Goal: Task Accomplishment & Management: Manage account settings

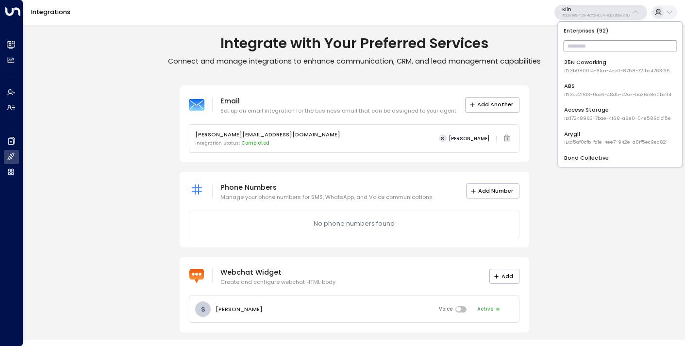
scroll to position [4, 0]
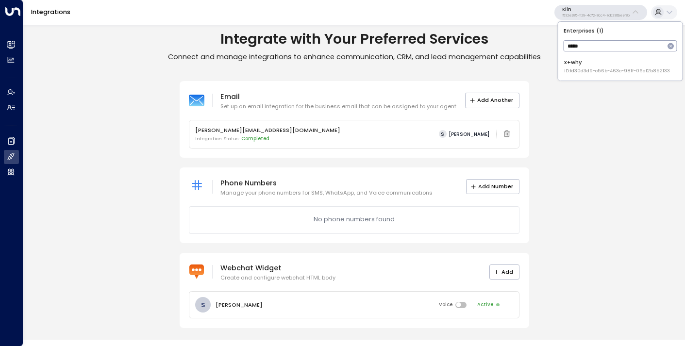
type input "*****"
click at [599, 68] on span "ID: fd30d3d9-c56b-463c-981f-06af2b852133" at bounding box center [618, 71] width 106 height 7
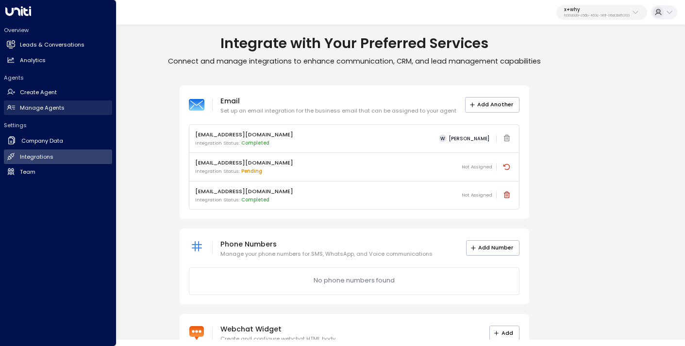
click at [44, 106] on h2 "Manage Agents" at bounding box center [42, 108] width 45 height 8
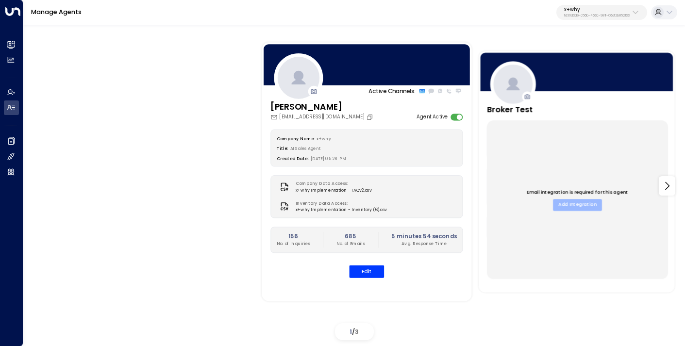
click at [571, 202] on button "Add Integration" at bounding box center [577, 205] width 49 height 12
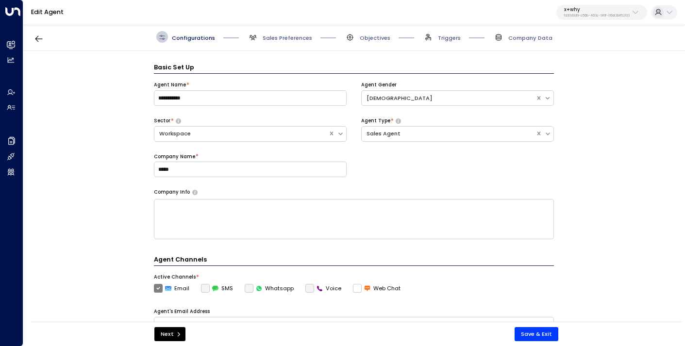
scroll to position [12, 0]
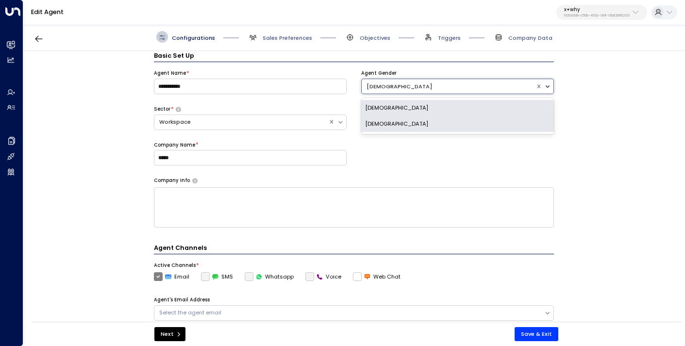
click at [550, 86] on icon at bounding box center [548, 86] width 7 height 7
click at [469, 116] on div "[DEMOGRAPHIC_DATA]" at bounding box center [457, 124] width 193 height 16
click at [489, 86] on div "[DEMOGRAPHIC_DATA]" at bounding box center [449, 87] width 164 height 8
click at [462, 109] on div "[DEMOGRAPHIC_DATA]" at bounding box center [457, 108] width 193 height 16
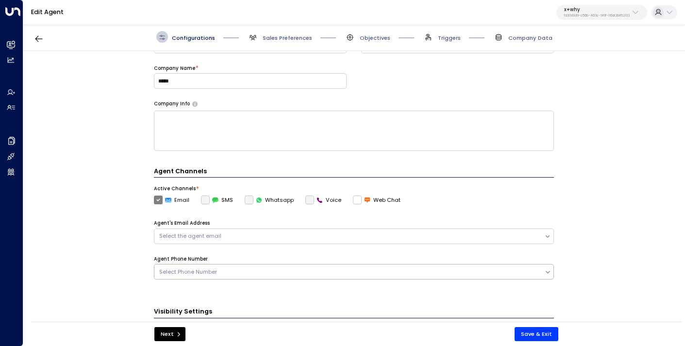
scroll to position [93, 0]
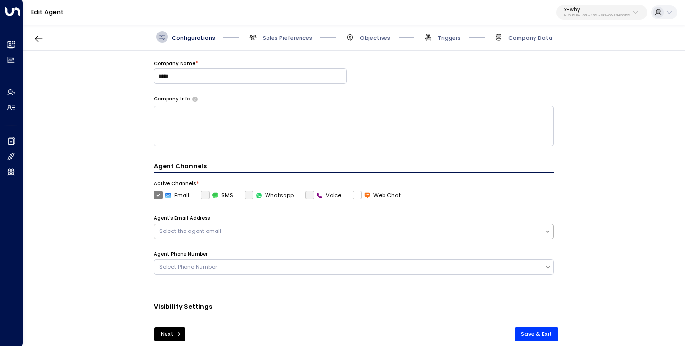
click at [416, 228] on div "Select the agent email" at bounding box center [349, 231] width 381 height 8
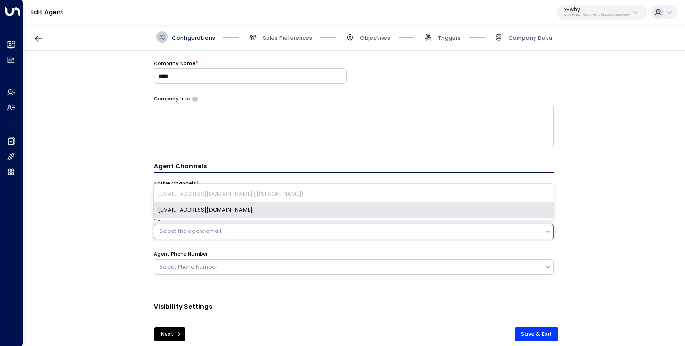
click at [402, 210] on div "[EMAIL_ADDRESS][DOMAIN_NAME]" at bounding box center [354, 210] width 400 height 16
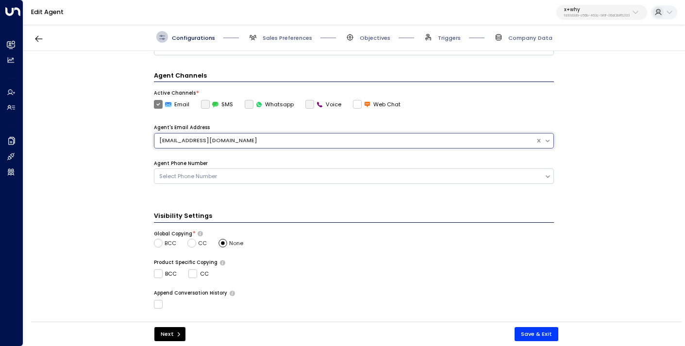
scroll to position [138, 0]
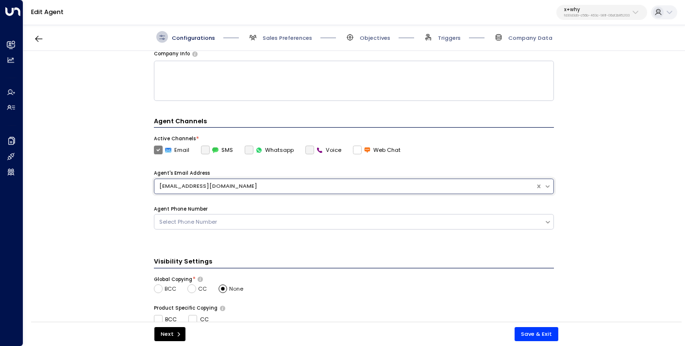
click at [284, 46] on div "Configurations Sales Preferences Objectives Triggers Company Data" at bounding box center [354, 37] width 662 height 28
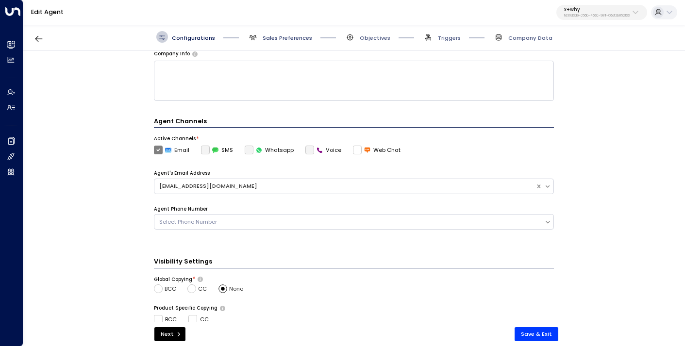
click at [282, 40] on span "Sales Preferences" at bounding box center [288, 38] width 50 height 8
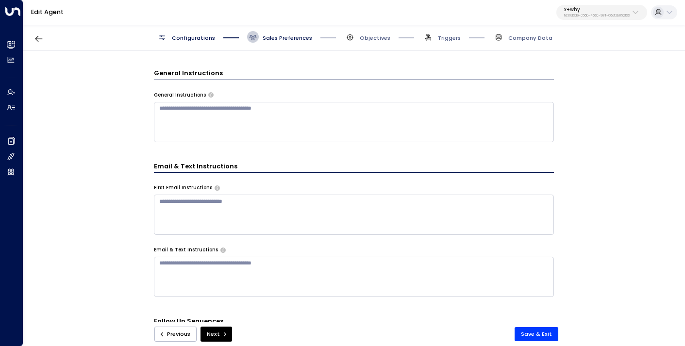
scroll to position [6, 0]
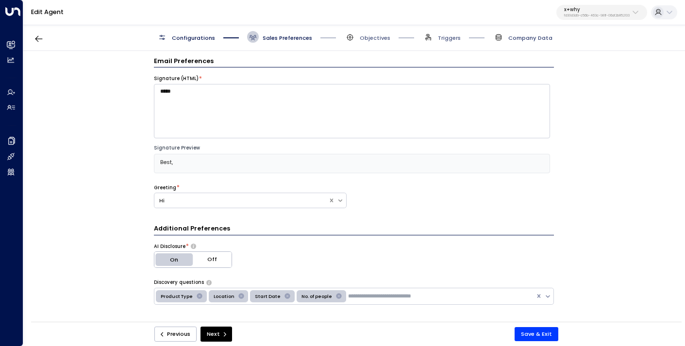
click at [518, 39] on span "Company Data" at bounding box center [531, 38] width 44 height 8
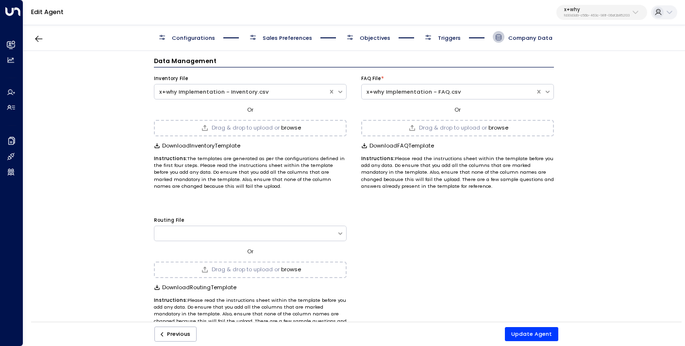
click at [302, 36] on span "Sales Preferences" at bounding box center [288, 38] width 50 height 8
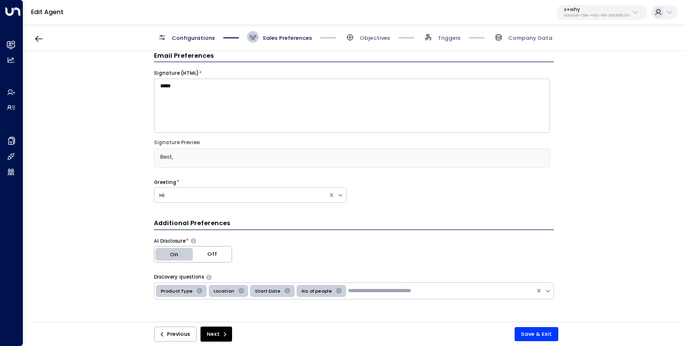
click at [373, 31] on div "Configurations Sales Preferences Objectives Triggers Company Data" at bounding box center [354, 37] width 662 height 28
click at [373, 38] on span "Objectives" at bounding box center [375, 38] width 31 height 8
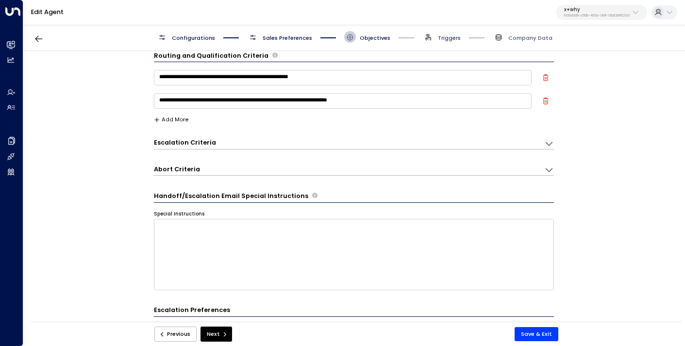
click at [449, 36] on span "Triggers" at bounding box center [449, 38] width 23 height 8
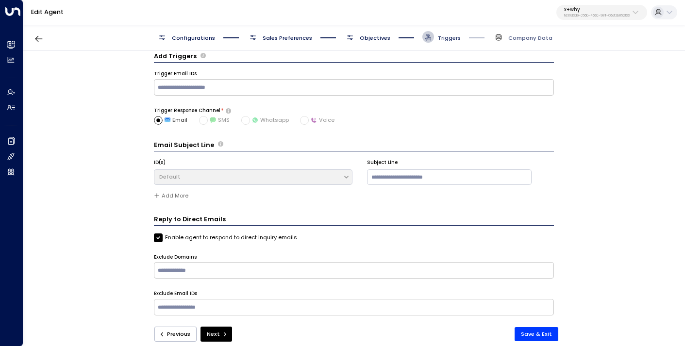
scroll to position [10, 0]
click at [535, 338] on button "Save & Exit" at bounding box center [537, 334] width 44 height 14
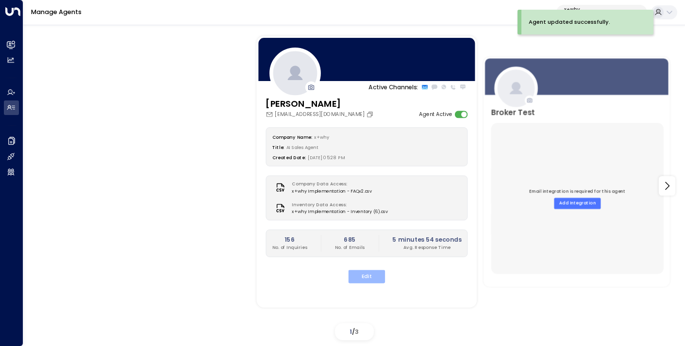
click at [371, 278] on button "Edit" at bounding box center [367, 276] width 37 height 13
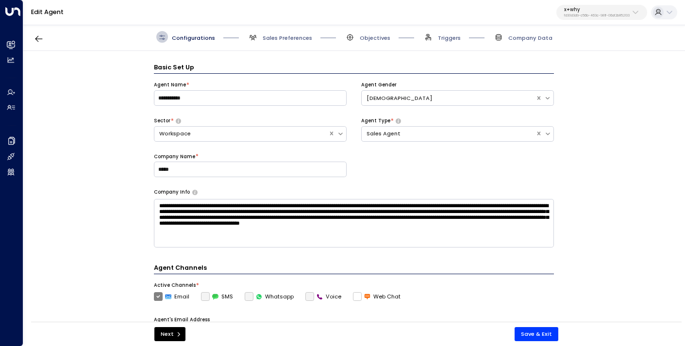
scroll to position [12, 0]
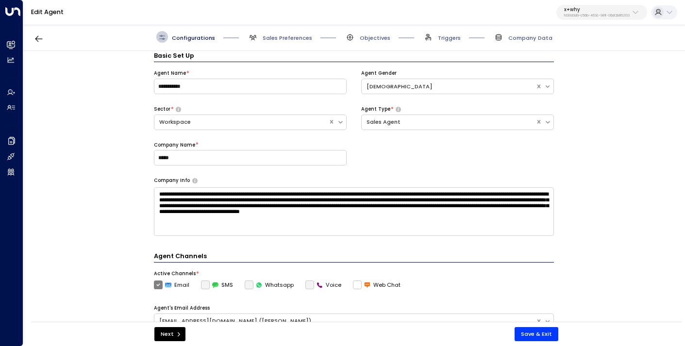
click at [243, 197] on textarea "**********" at bounding box center [354, 212] width 400 height 49
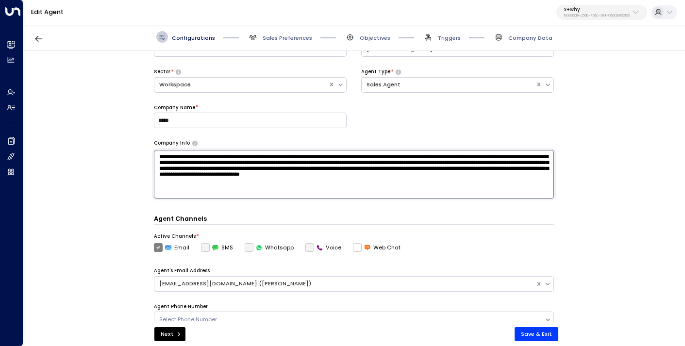
scroll to position [0, 0]
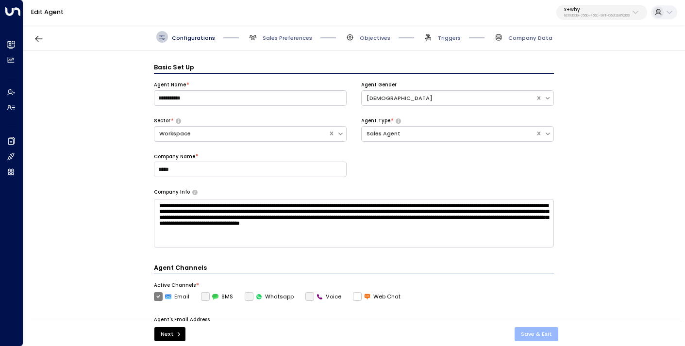
click at [539, 333] on button "Save & Exit" at bounding box center [537, 334] width 44 height 14
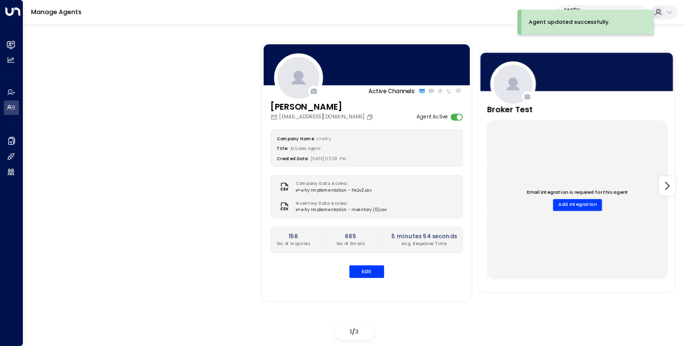
click at [568, 160] on div "Email integration is required for this agent Add Integration" at bounding box center [577, 199] width 181 height 158
click at [570, 204] on button "Add Integration" at bounding box center [577, 205] width 49 height 12
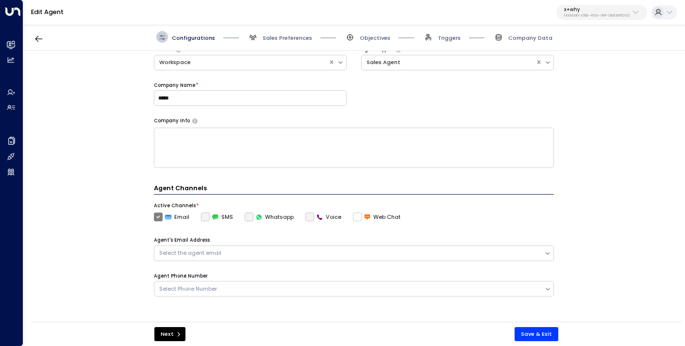
scroll to position [59, 0]
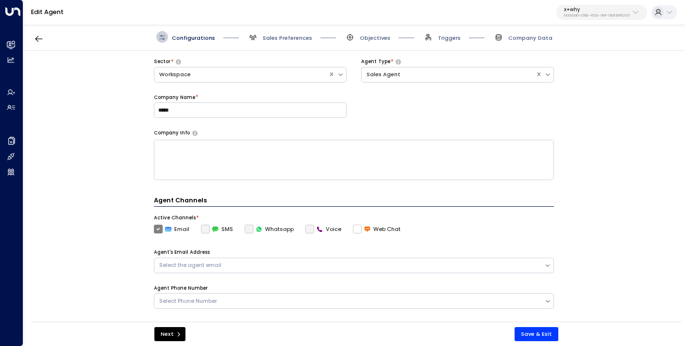
click at [306, 169] on textarea at bounding box center [354, 160] width 400 height 40
paste textarea "**********"
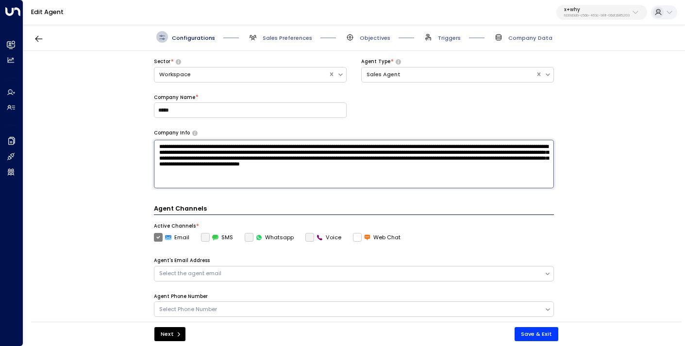
type textarea "**********"
click at [115, 174] on div "**********" at bounding box center [353, 189] width 661 height 276
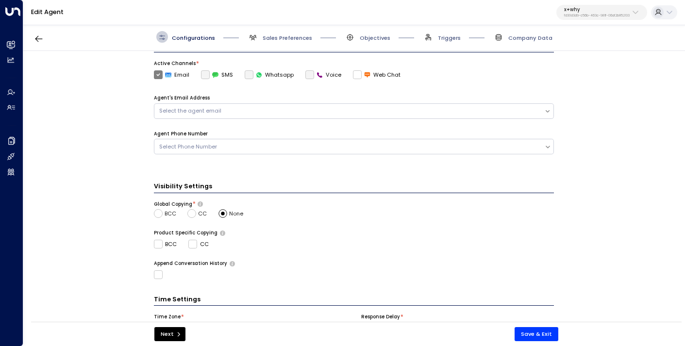
scroll to position [241, 0]
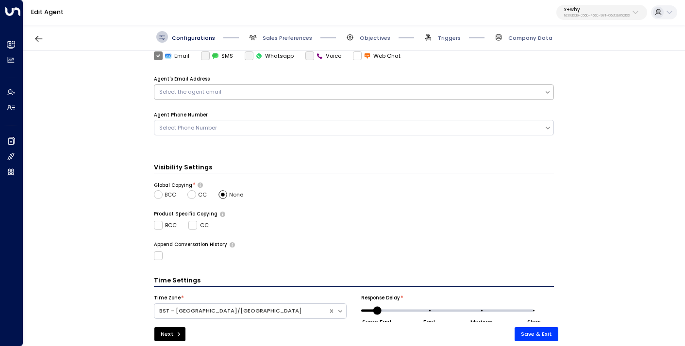
click at [320, 91] on div "Select the agent email" at bounding box center [349, 92] width 381 height 8
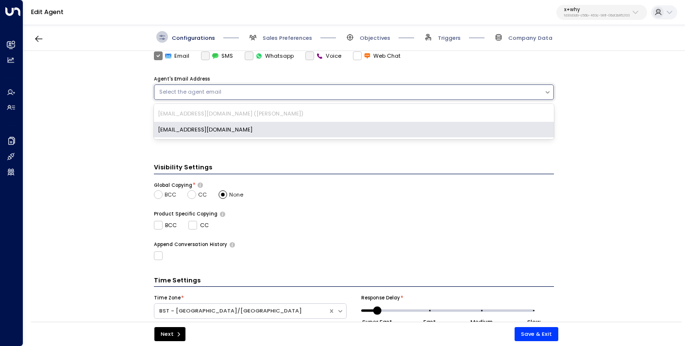
click at [302, 130] on div "[EMAIL_ADDRESS][DOMAIN_NAME]" at bounding box center [354, 130] width 400 height 16
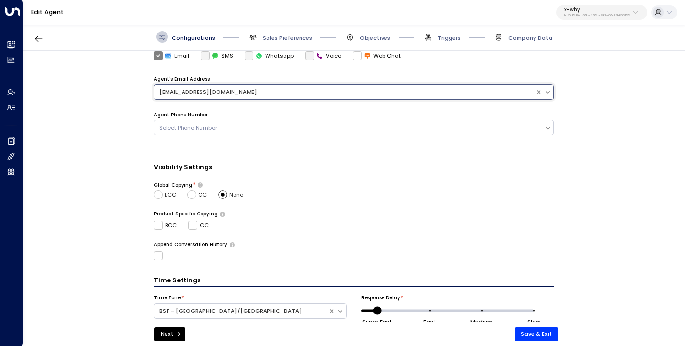
scroll to position [271, 0]
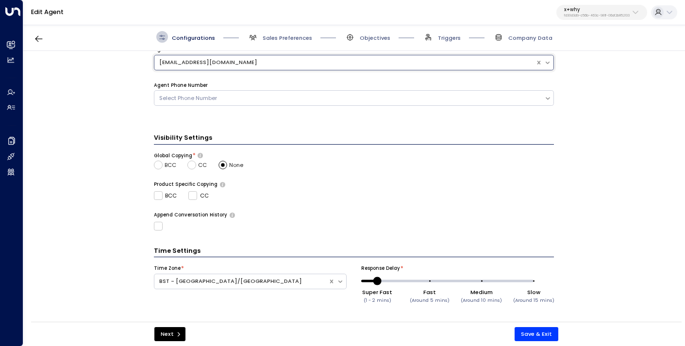
click at [282, 46] on div "Configurations Sales Preferences Objectives Triggers Company Data" at bounding box center [354, 37] width 662 height 28
click at [284, 39] on span "Sales Preferences" at bounding box center [288, 38] width 50 height 8
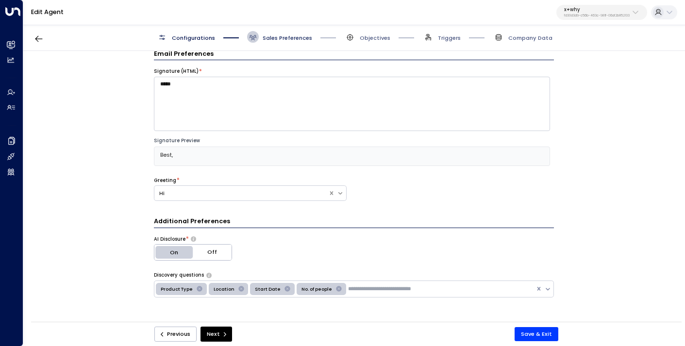
scroll to position [12, 0]
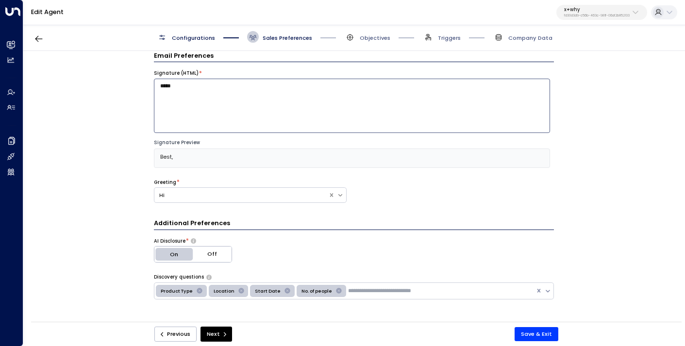
click at [188, 86] on textarea "*****" at bounding box center [352, 106] width 396 height 54
type textarea "**********"
click at [102, 162] on div "**********" at bounding box center [353, 189] width 661 height 276
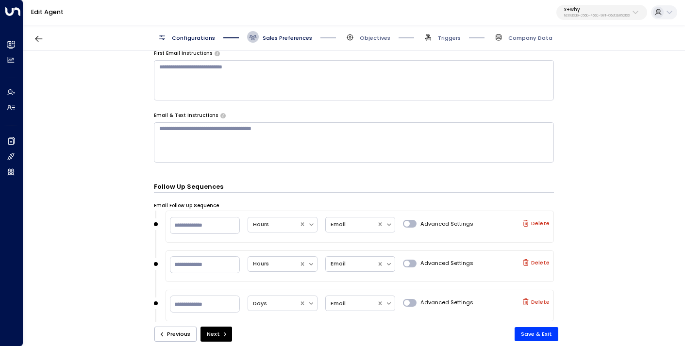
scroll to position [501, 0]
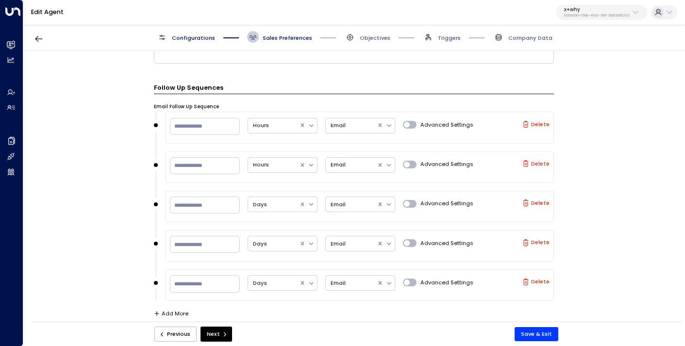
click at [538, 200] on label "Delete" at bounding box center [536, 203] width 27 height 7
type input "**"
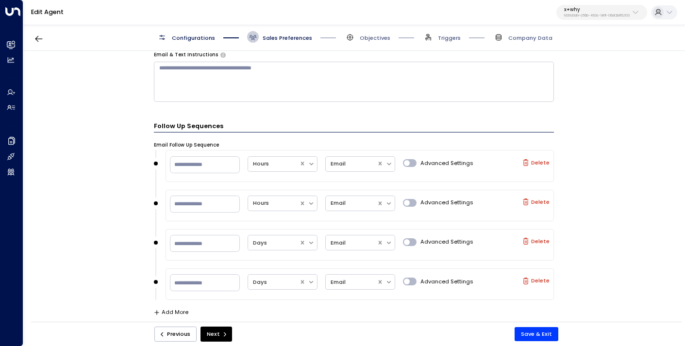
scroll to position [462, 0]
click at [538, 200] on label "Delete" at bounding box center [536, 203] width 27 height 7
type input "**"
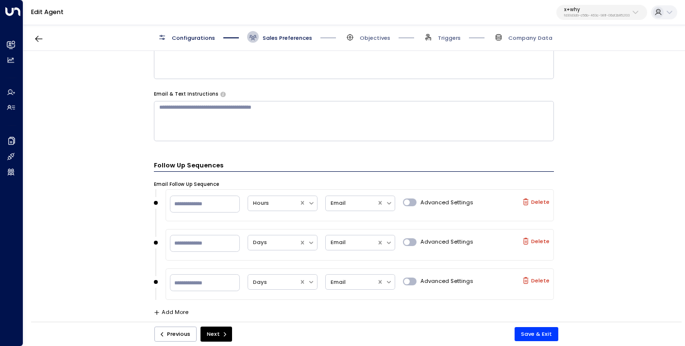
scroll to position [423, 0]
click at [537, 242] on label "Delete" at bounding box center [536, 242] width 27 height 7
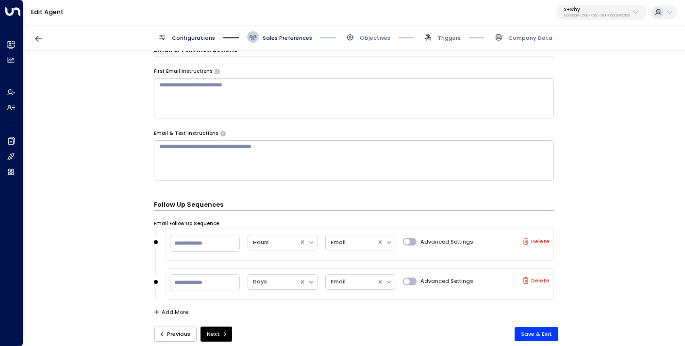
scroll to position [383, 0]
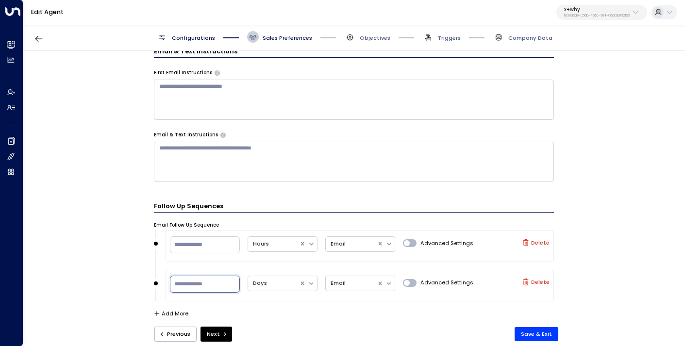
click at [209, 285] on input "**" at bounding box center [205, 284] width 70 height 17
type input "*"
type input "**"
click at [121, 270] on div "**********" at bounding box center [353, 189] width 661 height 276
click at [182, 242] on input "**" at bounding box center [205, 245] width 70 height 17
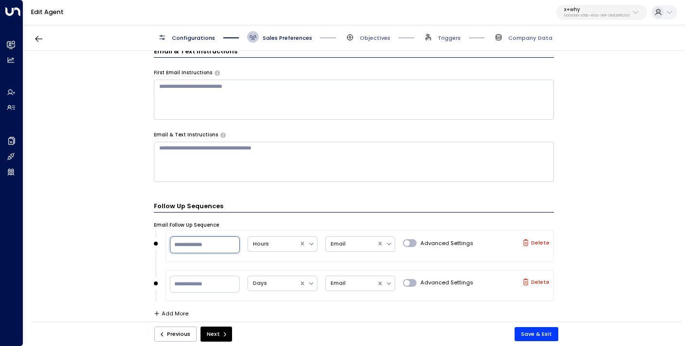
type input "*"
type input "**"
click at [101, 215] on div "**********" at bounding box center [353, 189] width 661 height 276
click at [372, 35] on span "Objectives" at bounding box center [375, 38] width 31 height 8
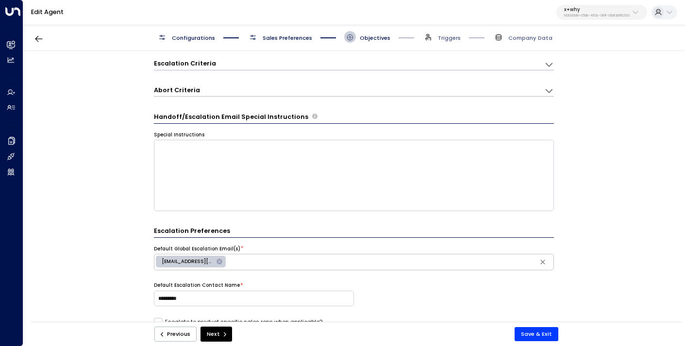
scroll to position [266, 0]
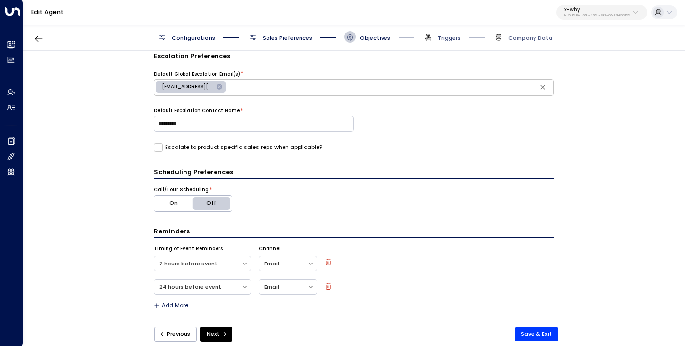
click at [447, 39] on span "Triggers" at bounding box center [449, 38] width 23 height 8
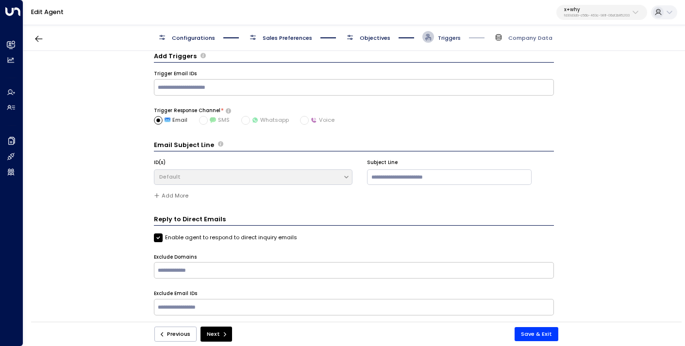
scroll to position [10, 0]
click at [540, 334] on button "Save & Exit" at bounding box center [537, 334] width 44 height 14
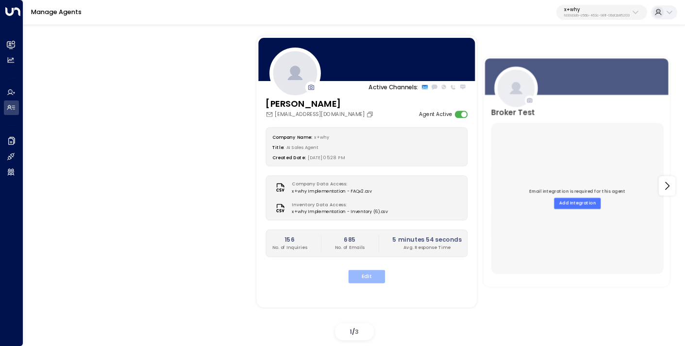
click at [370, 278] on button "Edit" at bounding box center [367, 276] width 37 height 13
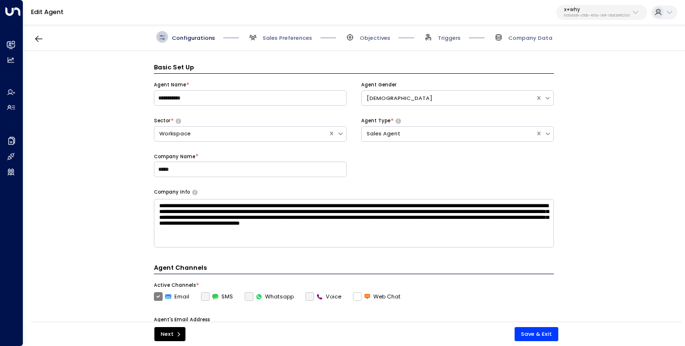
scroll to position [12, 0]
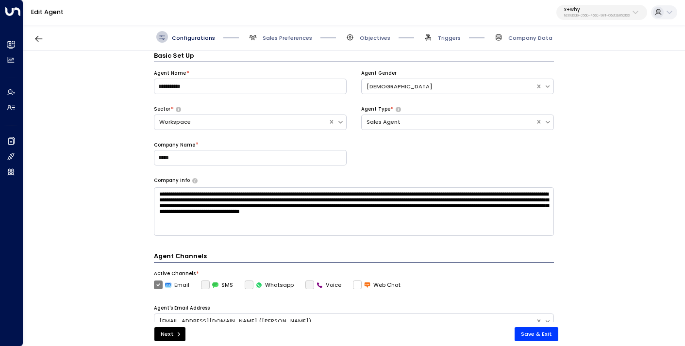
click at [293, 33] on span "Sales Preferences" at bounding box center [279, 37] width 65 height 12
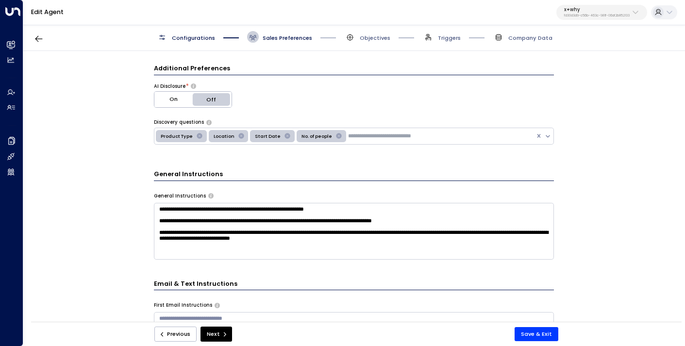
scroll to position [230, 0]
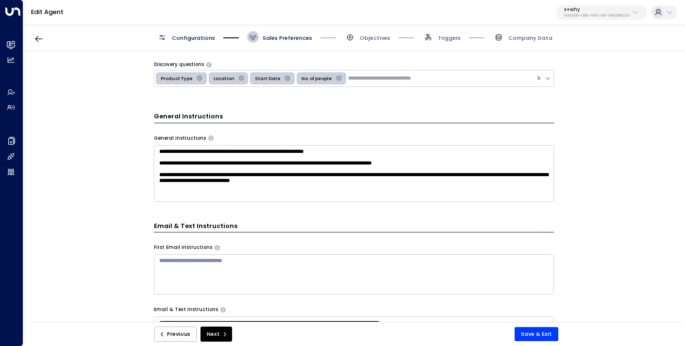
click at [268, 171] on textarea "**********" at bounding box center [354, 173] width 400 height 57
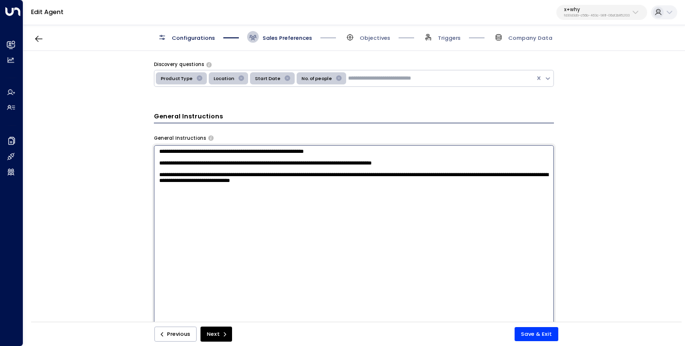
click at [139, 208] on div "**********" at bounding box center [353, 189] width 661 height 276
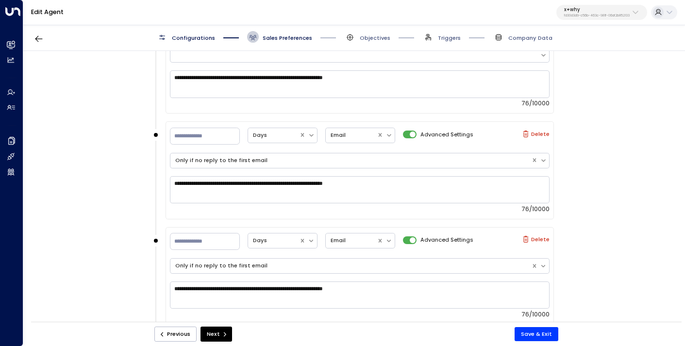
scroll to position [643, 0]
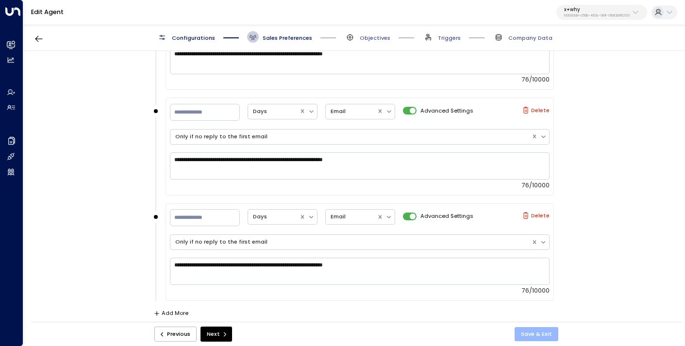
click at [533, 332] on button "Save & Exit" at bounding box center [537, 334] width 44 height 14
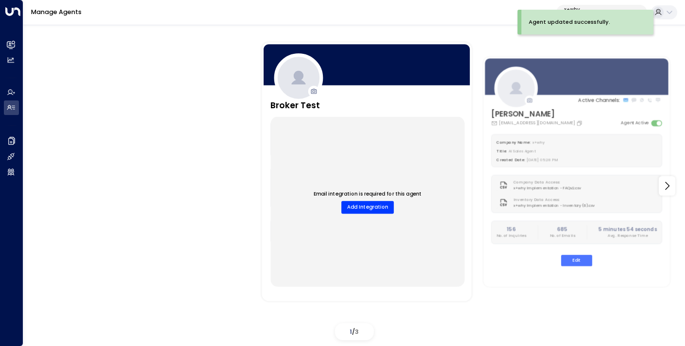
click at [573, 202] on label "Inventory Data Access:" at bounding box center [553, 200] width 78 height 6
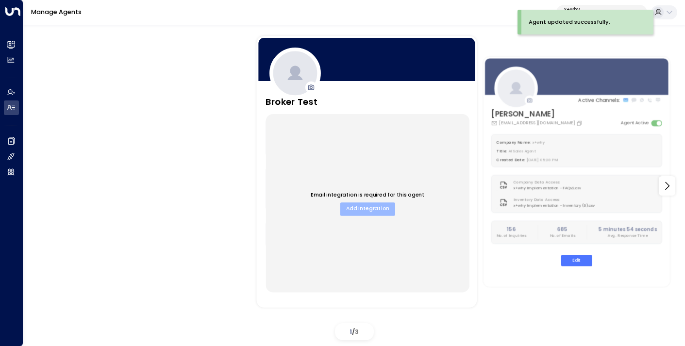
click at [365, 208] on button "Add Integration" at bounding box center [368, 209] width 55 height 13
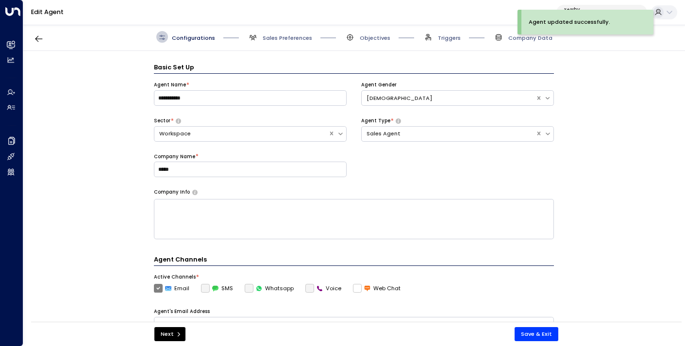
scroll to position [12, 0]
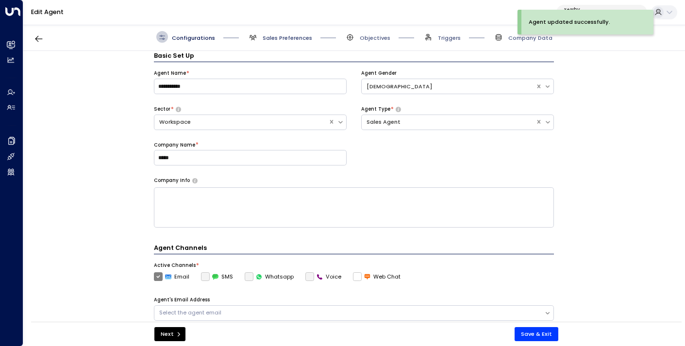
click at [289, 39] on span "Sales Preferences" at bounding box center [288, 38] width 50 height 8
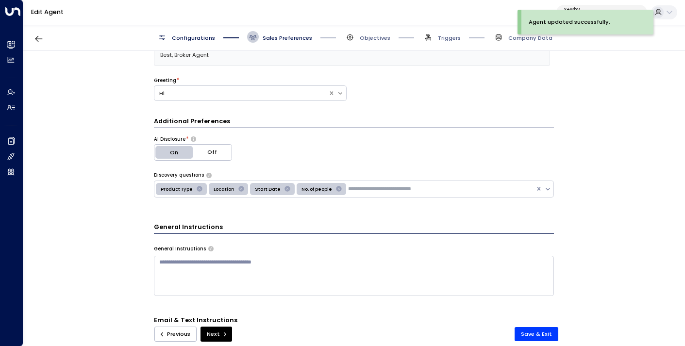
scroll to position [136, 0]
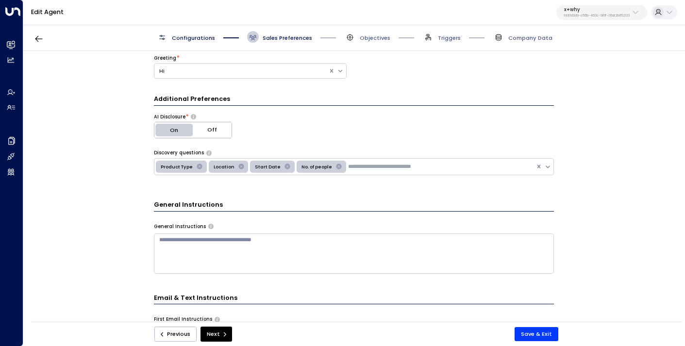
click at [250, 246] on textarea at bounding box center [354, 254] width 400 height 40
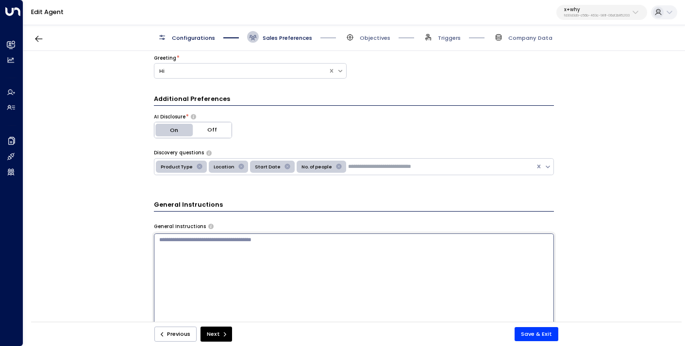
paste textarea "**********"
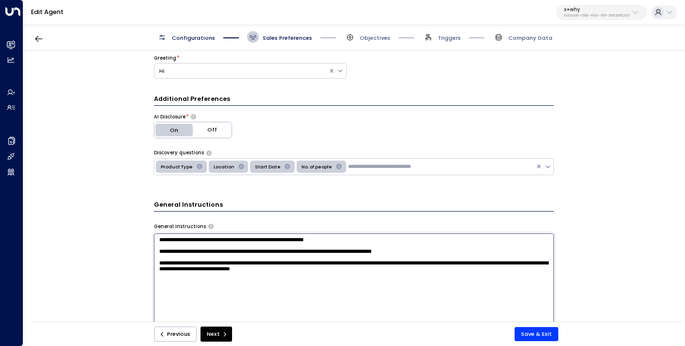
type textarea "**********"
click at [106, 248] on div "**********" at bounding box center [353, 189] width 661 height 276
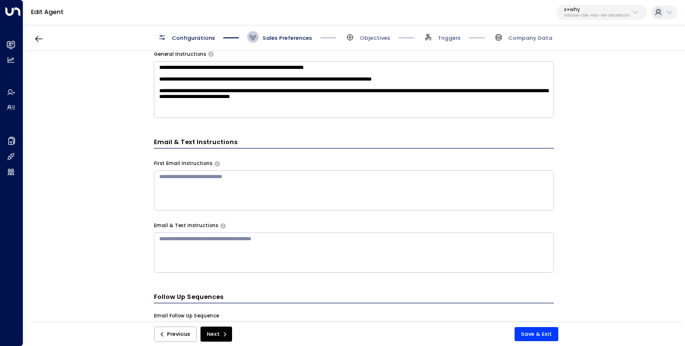
scroll to position [399, 0]
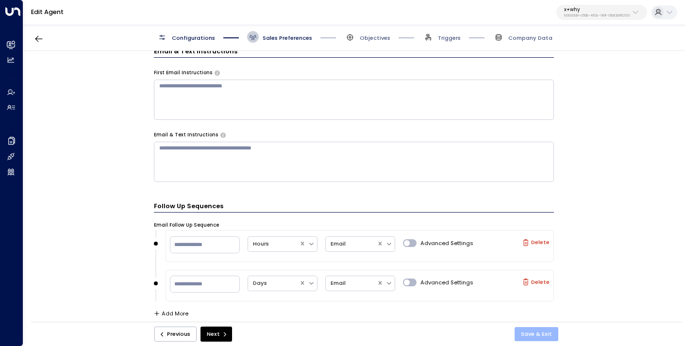
click at [544, 333] on button "Save & Exit" at bounding box center [537, 334] width 44 height 14
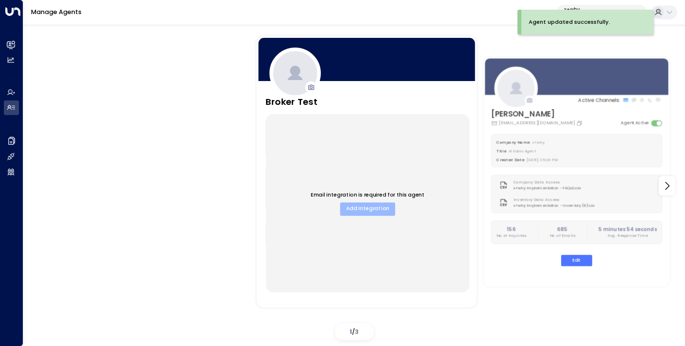
click at [383, 209] on button "Add Integration" at bounding box center [368, 209] width 55 height 13
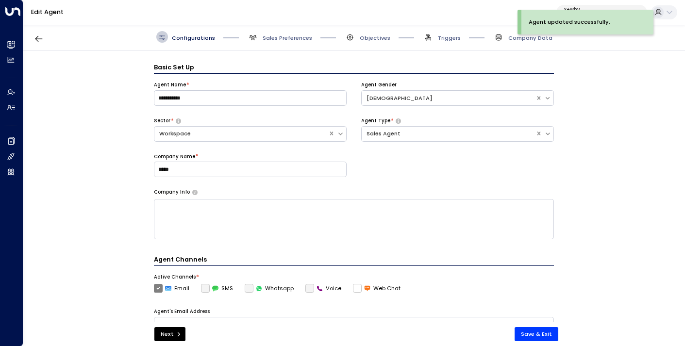
scroll to position [12, 0]
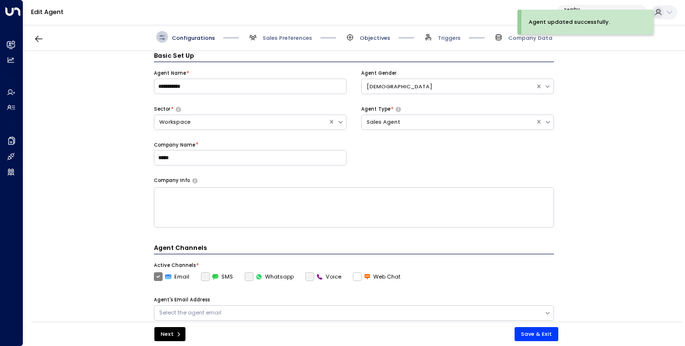
click at [371, 39] on span "Objectives" at bounding box center [375, 38] width 31 height 8
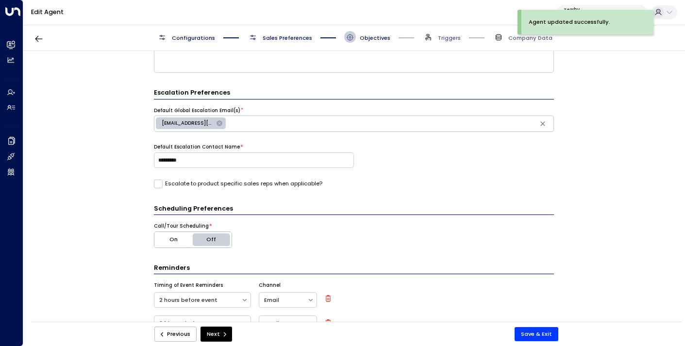
scroll to position [266, 0]
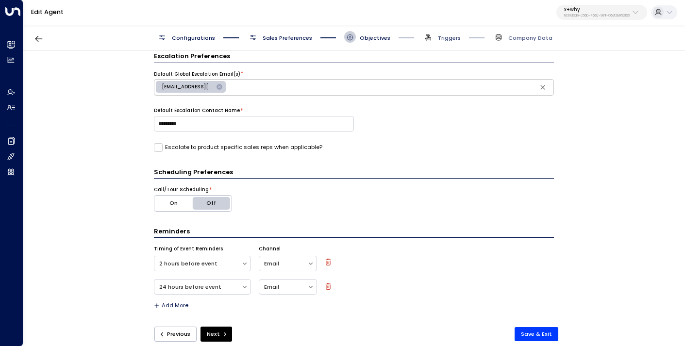
click at [445, 38] on span "Triggers" at bounding box center [449, 38] width 23 height 8
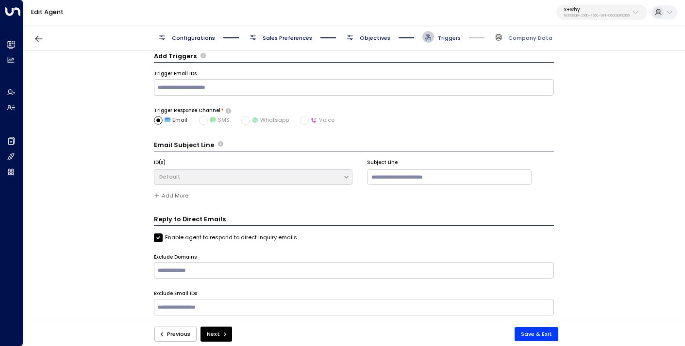
scroll to position [10, 0]
click at [533, 40] on span "Company Data" at bounding box center [531, 38] width 44 height 8
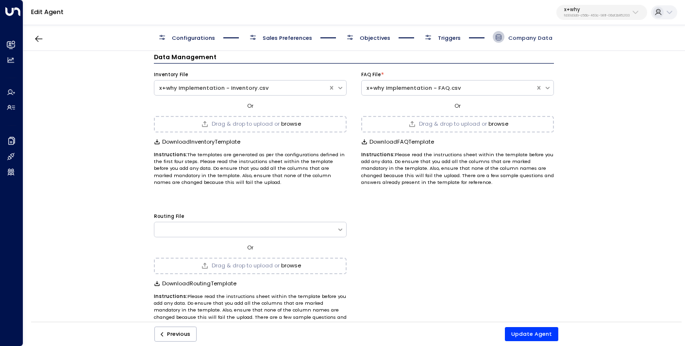
scroll to position [30, 0]
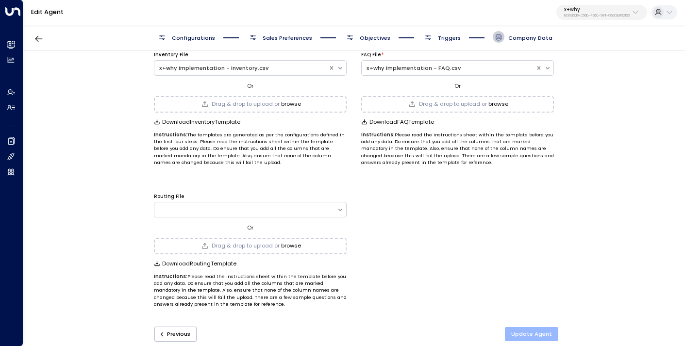
click at [526, 338] on button "Update Agent" at bounding box center [531, 334] width 53 height 14
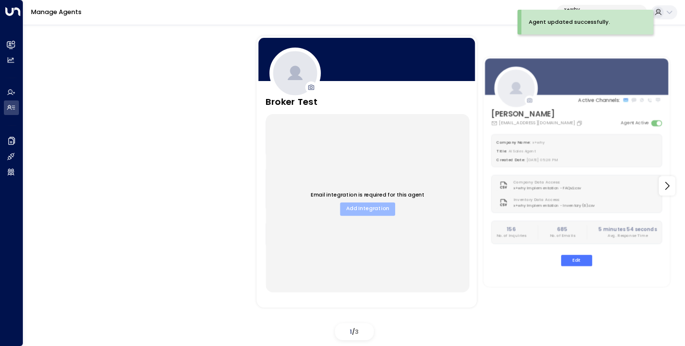
click at [386, 213] on button "Add Integration" at bounding box center [368, 209] width 55 height 13
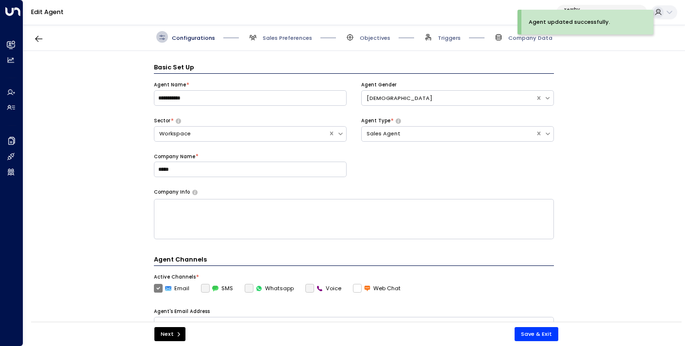
scroll to position [12, 0]
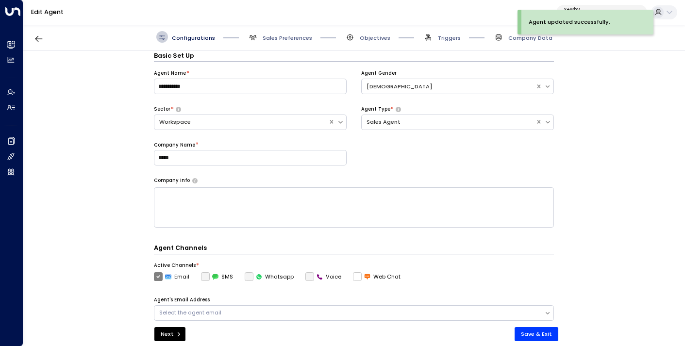
click at [511, 42] on span "Company Data" at bounding box center [523, 37] width 60 height 12
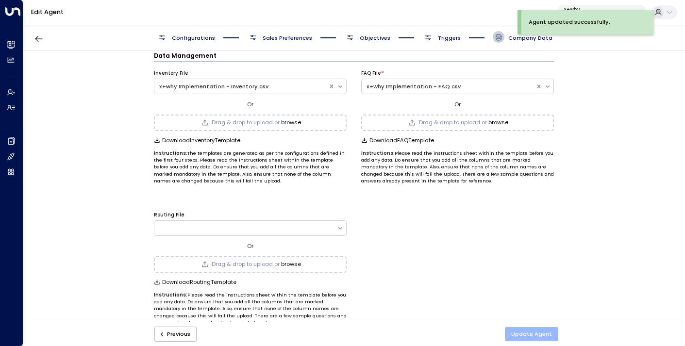
click at [525, 336] on button "Update Agent" at bounding box center [531, 334] width 53 height 14
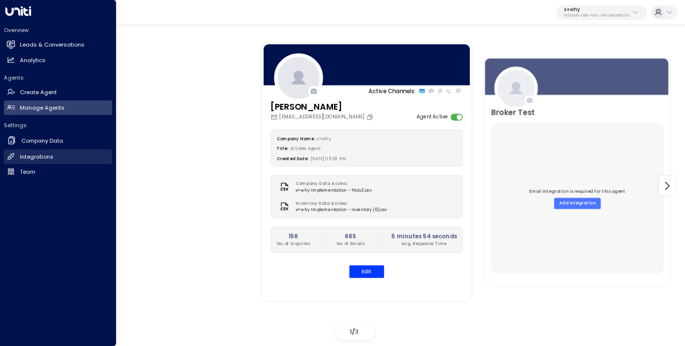
click at [43, 153] on h2 "Integrations" at bounding box center [37, 157] width 34 height 8
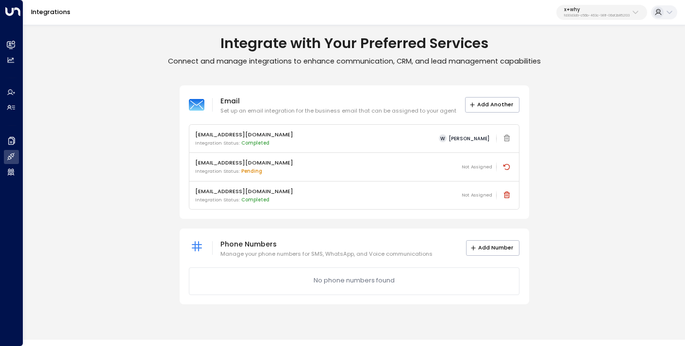
click at [397, 194] on div "[EMAIL_ADDRESS][DOMAIN_NAME] Integration Status: Completed Not Assigned" at bounding box center [354, 195] width 318 height 17
click at [260, 199] on span "Completed" at bounding box center [255, 200] width 28 height 6
click at [246, 188] on p "[EMAIL_ADDRESS][DOMAIN_NAME]" at bounding box center [244, 192] width 98 height 8
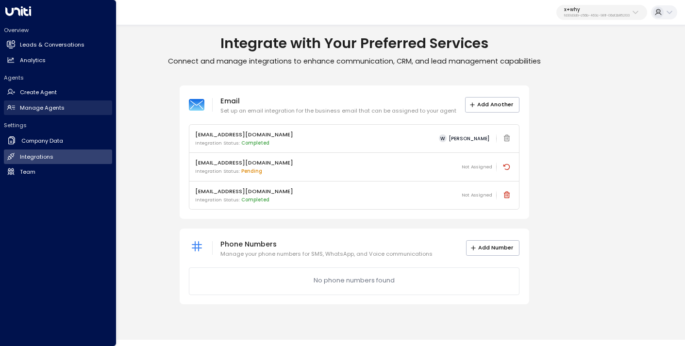
click at [41, 111] on h2 "Manage Agents" at bounding box center [42, 108] width 45 height 8
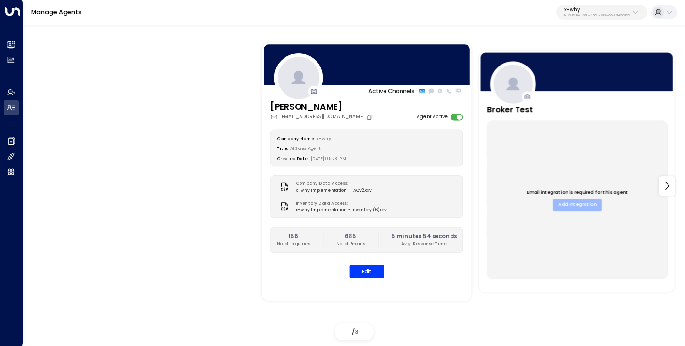
click at [575, 201] on button "Add Integration" at bounding box center [577, 205] width 49 height 12
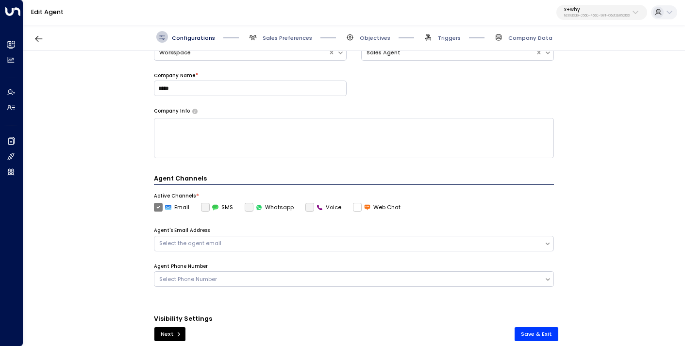
scroll to position [143, 0]
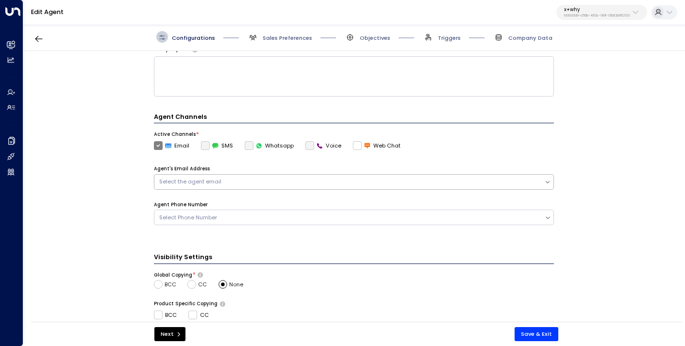
click at [361, 181] on div "Select the agent email" at bounding box center [349, 182] width 381 height 8
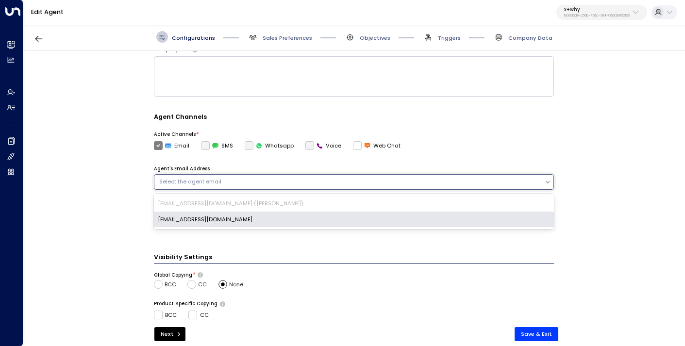
click at [346, 214] on div "[EMAIL_ADDRESS][DOMAIN_NAME]" at bounding box center [354, 220] width 400 height 16
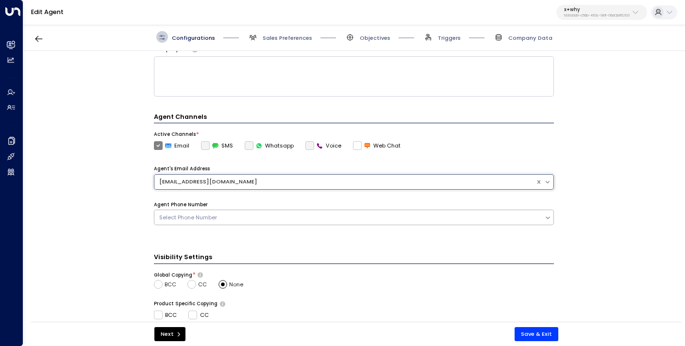
click at [346, 216] on div "Select Phone Number" at bounding box center [349, 218] width 381 height 8
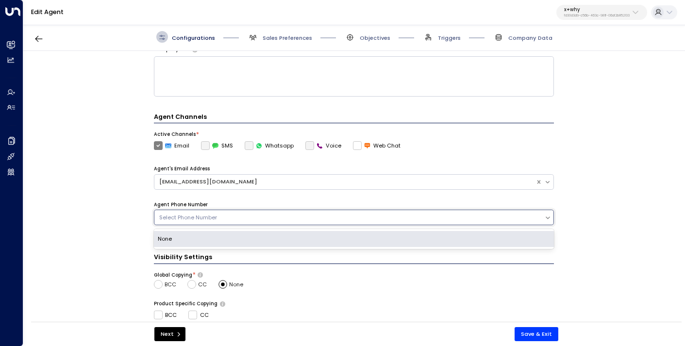
click at [342, 237] on div "None" at bounding box center [354, 239] width 400 height 16
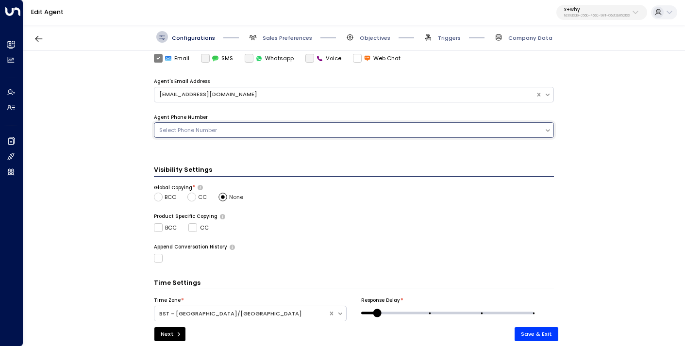
scroll to position [262, 0]
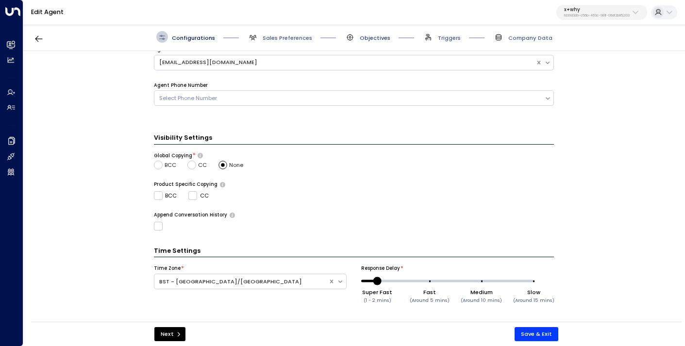
click at [379, 38] on span "Objectives" at bounding box center [375, 38] width 31 height 8
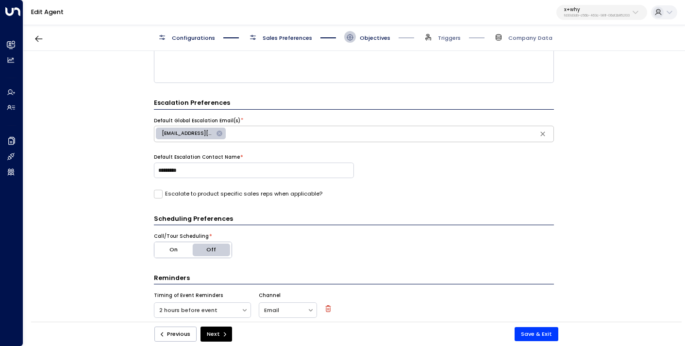
scroll to position [266, 0]
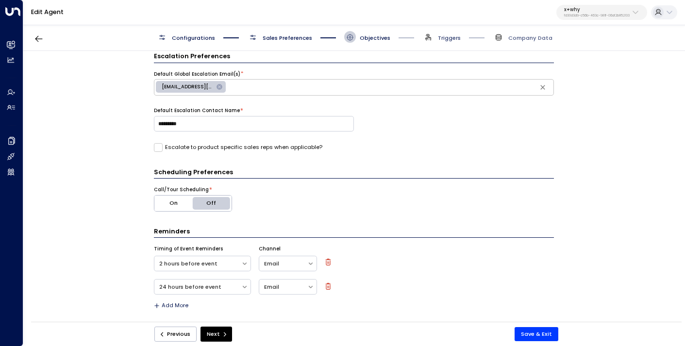
click at [449, 37] on span "Triggers" at bounding box center [449, 38] width 23 height 8
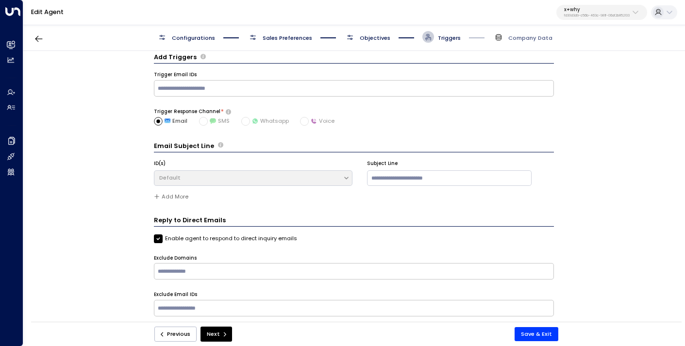
scroll to position [0, 0]
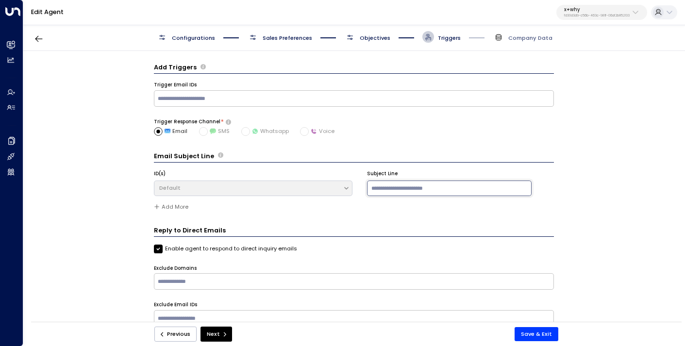
click at [399, 188] on input at bounding box center [449, 189] width 165 height 16
type input "**********"
click at [451, 137] on form "**********" at bounding box center [354, 201] width 400 height 276
click at [537, 335] on button "Save & Exit" at bounding box center [537, 334] width 44 height 14
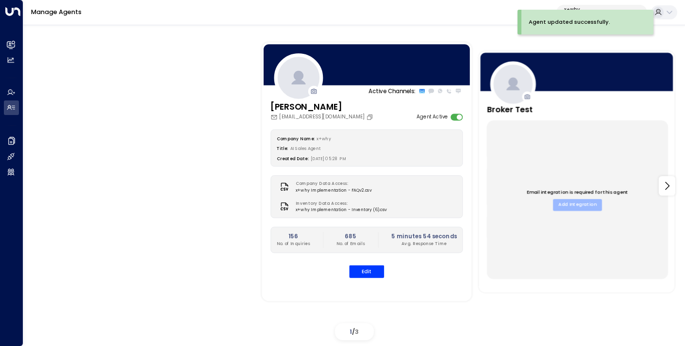
click at [578, 205] on button "Add Integration" at bounding box center [577, 205] width 49 height 12
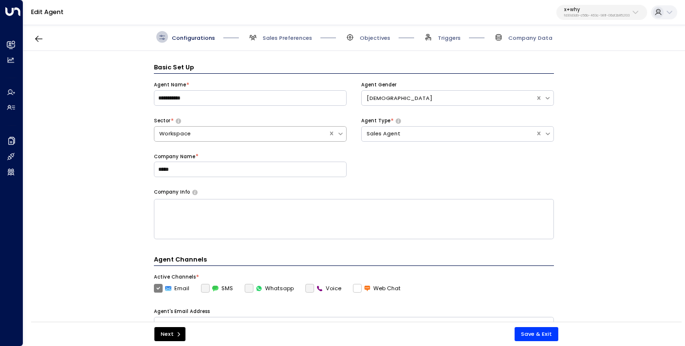
click at [340, 132] on icon at bounding box center [340, 133] width 7 height 7
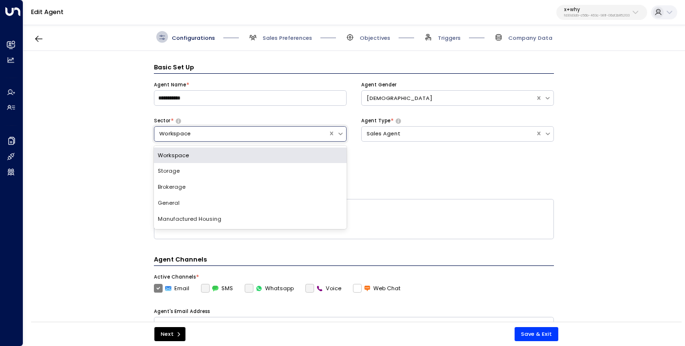
click at [390, 163] on div "**********" at bounding box center [354, 135] width 400 height 107
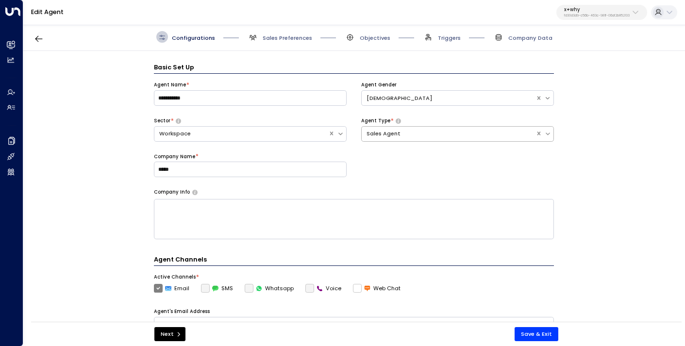
click at [547, 133] on icon at bounding box center [548, 133] width 7 height 7
click at [586, 133] on div "**********" at bounding box center [353, 189] width 661 height 276
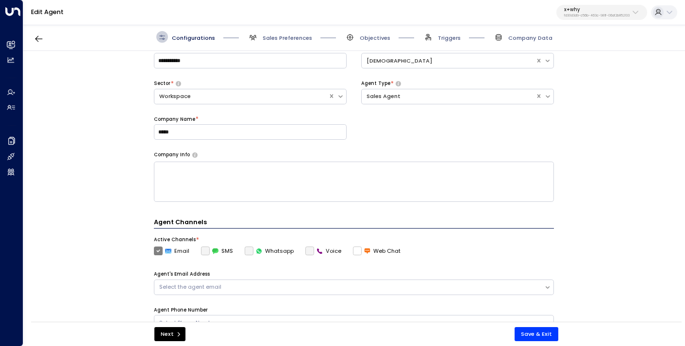
scroll to position [68, 0]
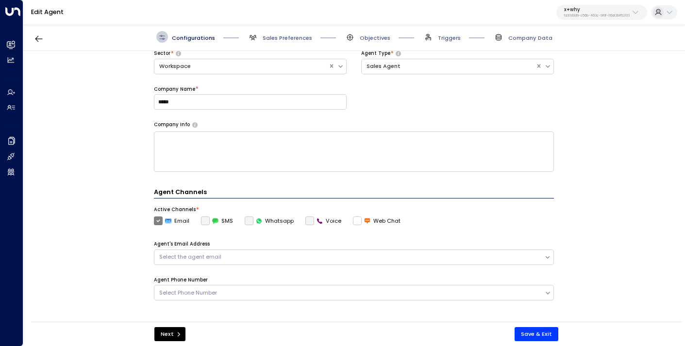
click at [427, 152] on textarea at bounding box center [354, 152] width 400 height 40
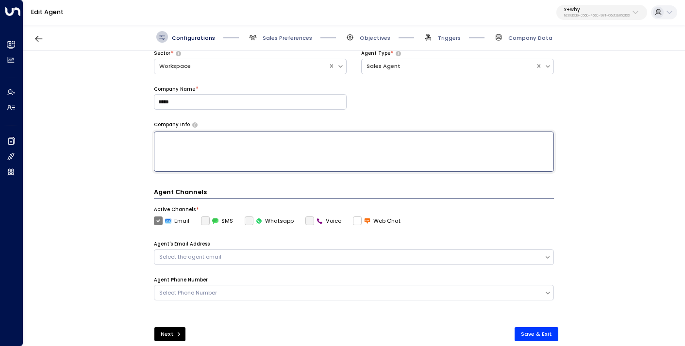
scroll to position [144, 0]
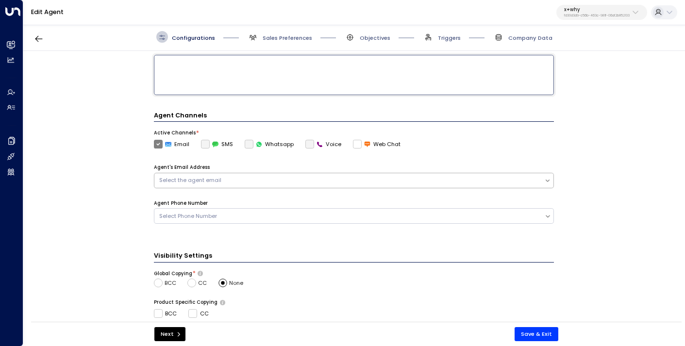
click at [456, 181] on div "Select the agent email" at bounding box center [349, 180] width 381 height 8
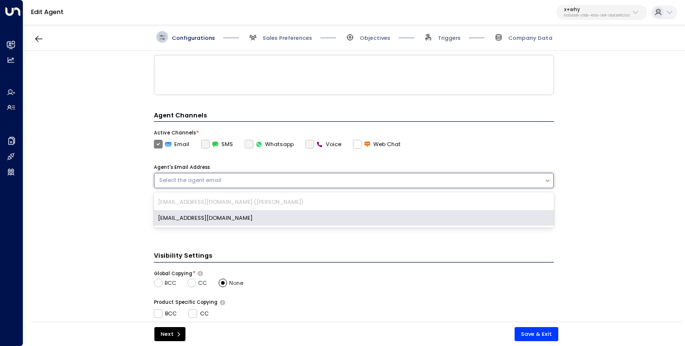
click at [449, 221] on div "[EMAIL_ADDRESS][DOMAIN_NAME]" at bounding box center [354, 218] width 400 height 16
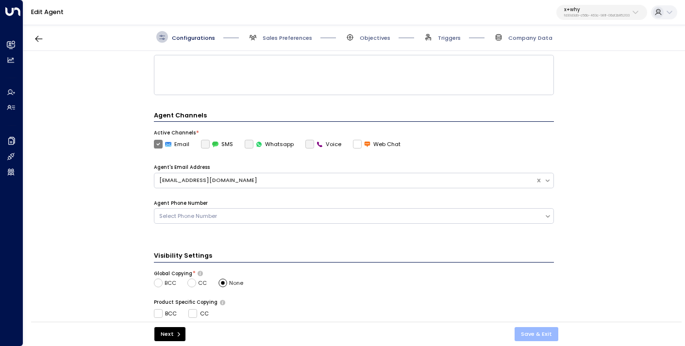
click at [530, 330] on button "Save & Exit" at bounding box center [537, 334] width 44 height 14
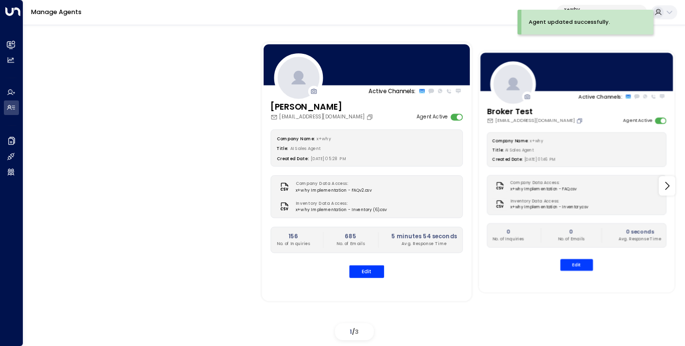
click at [577, 121] on icon "Copy" at bounding box center [579, 121] width 5 height 5
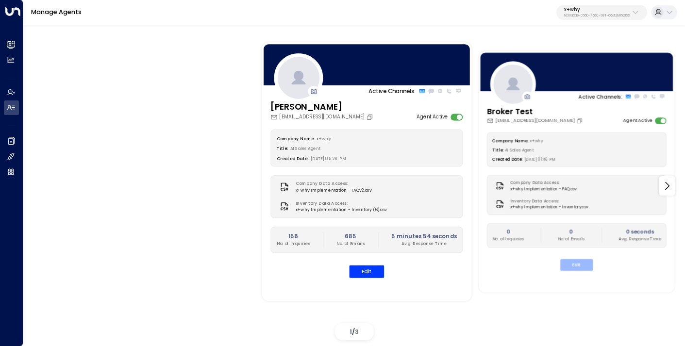
click at [575, 261] on button "Edit" at bounding box center [577, 265] width 33 height 12
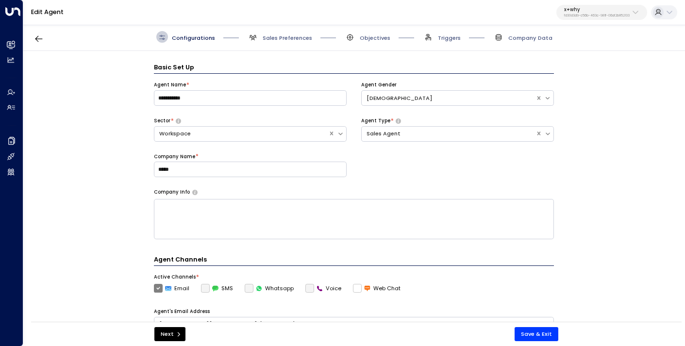
scroll to position [12, 0]
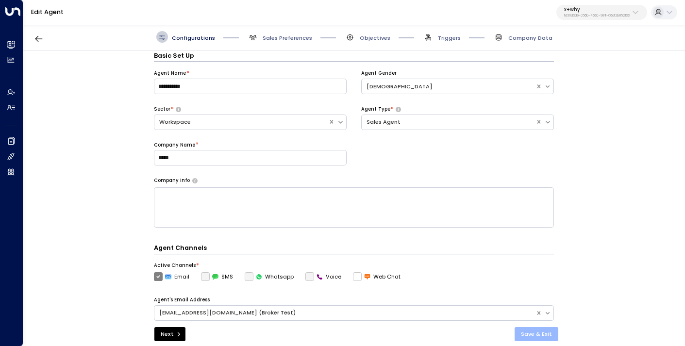
click at [532, 332] on button "Save & Exit" at bounding box center [537, 334] width 44 height 14
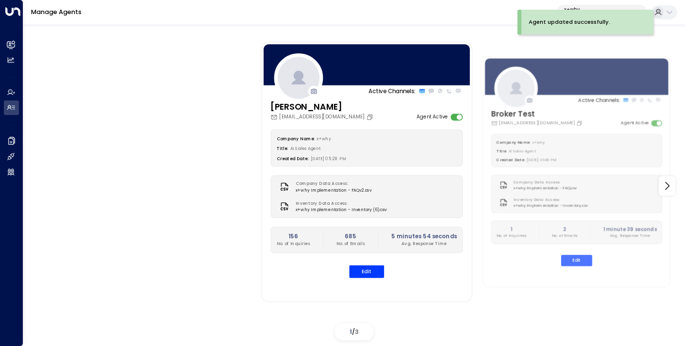
click at [481, 21] on div "Manage Agents x+why fd30d3d9-c56b-463c-981f-06af2b852133" at bounding box center [354, 12] width 662 height 25
click at [590, 12] on div "Agent updated successfully." at bounding box center [588, 22] width 132 height 25
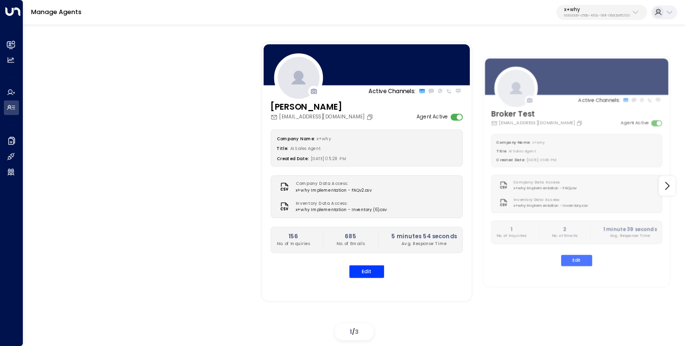
click at [603, 7] on p "x+why" at bounding box center [598, 10] width 66 height 6
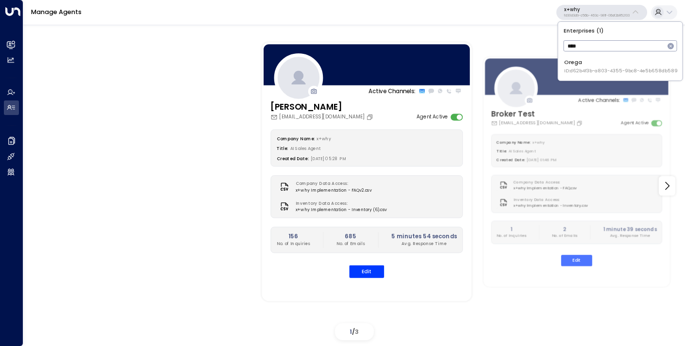
type input "****"
click at [574, 64] on div "Orega ID: d62b4f3b-a803-4355-9bc8-4e5b658db589" at bounding box center [622, 66] width 114 height 16
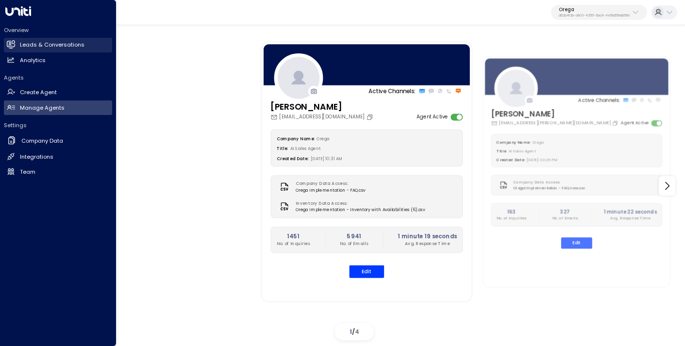
click at [32, 48] on h2 "Leads & Conversations" at bounding box center [52, 45] width 65 height 8
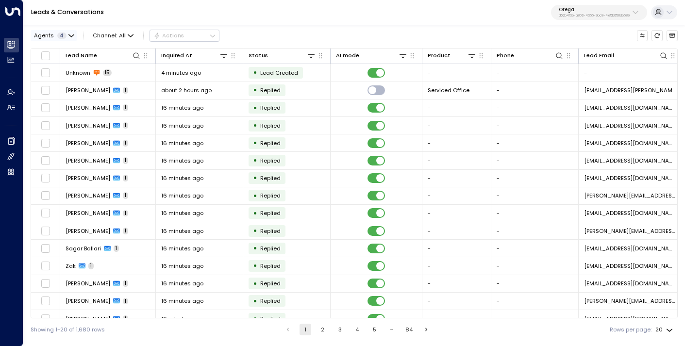
click at [65, 38] on div "Agents 4" at bounding box center [50, 36] width 33 height 6
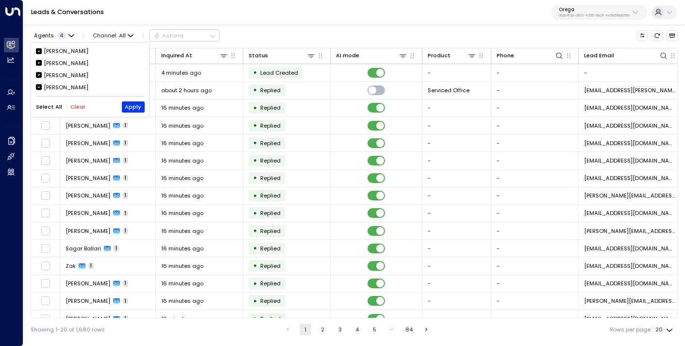
click at [75, 105] on button "Clear" at bounding box center [77, 107] width 15 height 6
click at [68, 75] on div "[PERSON_NAME]" at bounding box center [66, 75] width 45 height 8
click at [136, 108] on button "Apply" at bounding box center [133, 107] width 23 height 11
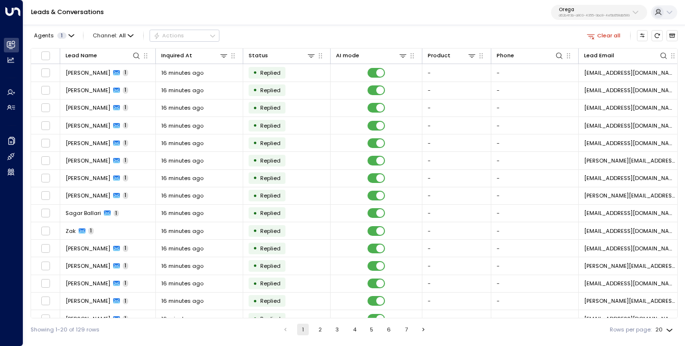
click at [355, 329] on button "4" at bounding box center [355, 330] width 12 height 12
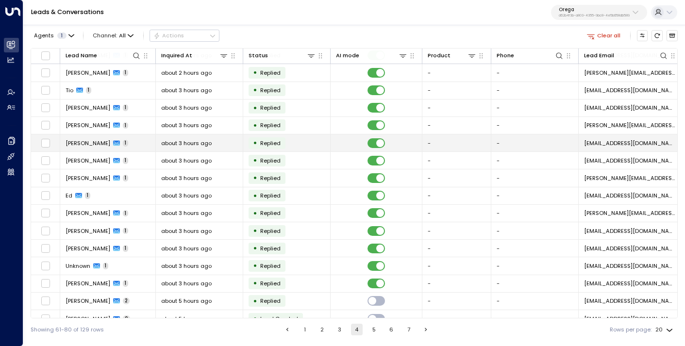
scroll to position [100, 0]
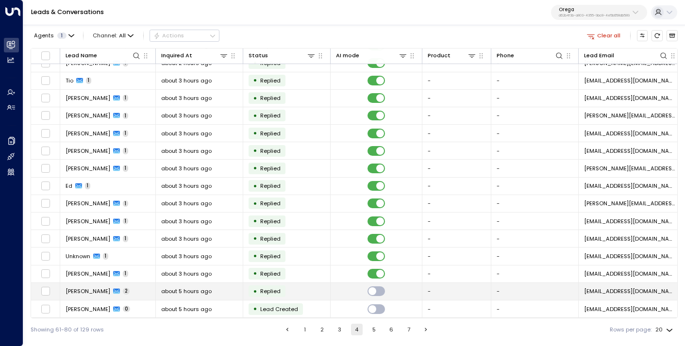
click at [193, 291] on span "about 5 hours ago" at bounding box center [186, 292] width 51 height 8
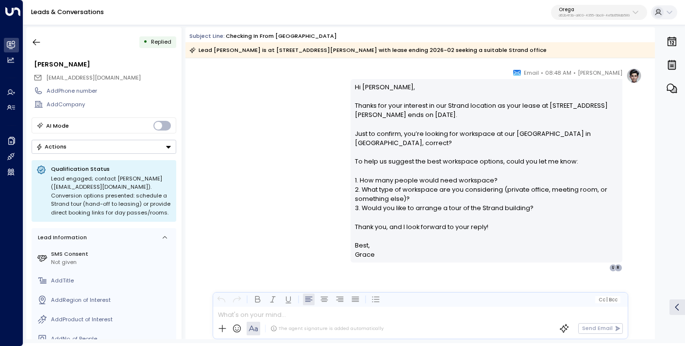
scroll to position [740, 0]
click at [34, 38] on icon "button" at bounding box center [37, 42] width 10 height 10
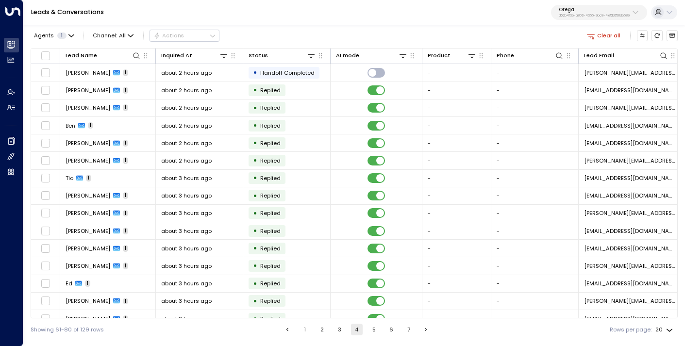
click at [377, 328] on button "5" at bounding box center [374, 330] width 12 height 12
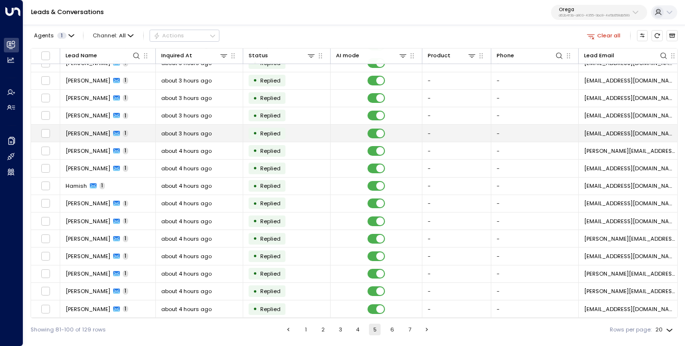
scroll to position [100, 0]
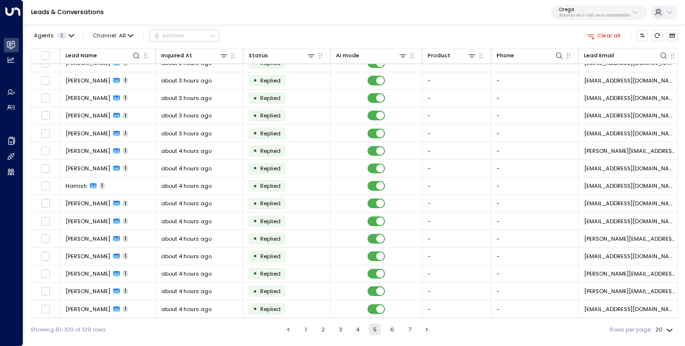
click at [391, 330] on button "6" at bounding box center [393, 330] width 12 height 12
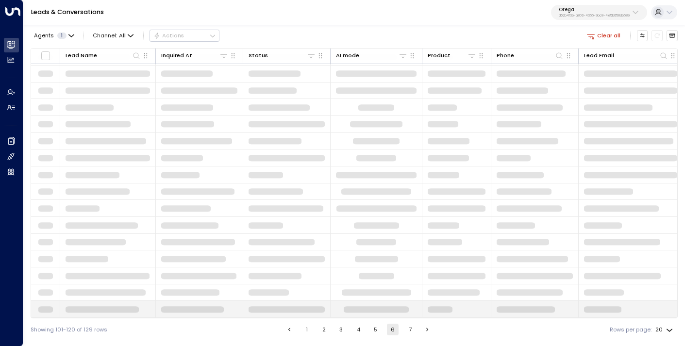
scroll to position [100, 0]
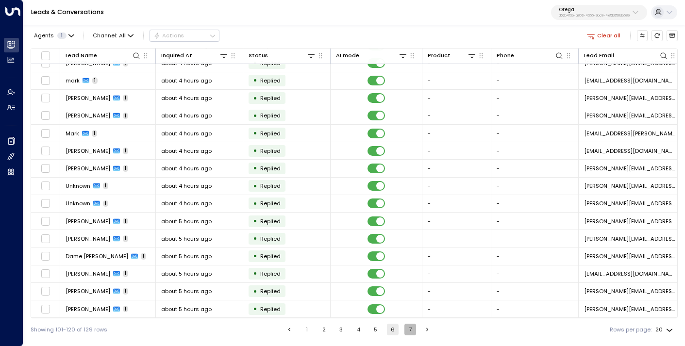
click at [411, 325] on button "7" at bounding box center [411, 330] width 12 height 12
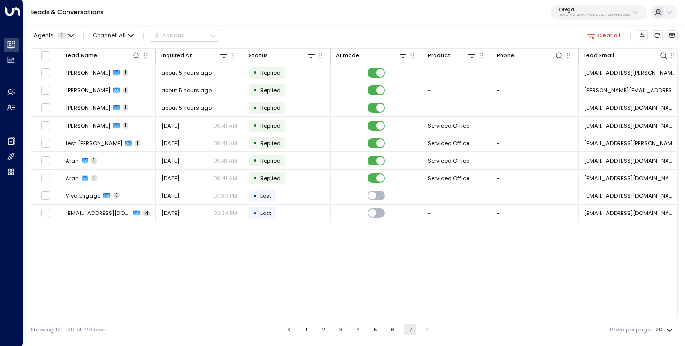
click at [308, 330] on button "1" at bounding box center [307, 330] width 12 height 12
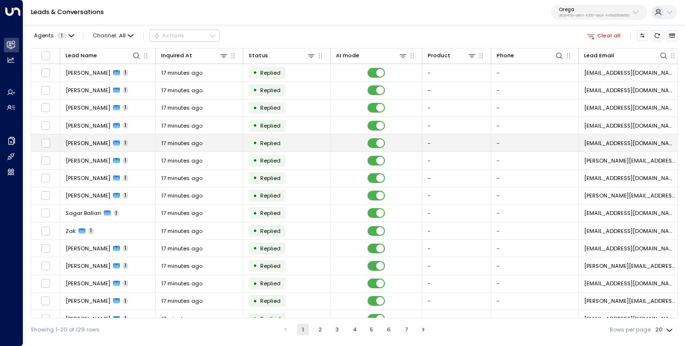
scroll to position [100, 0]
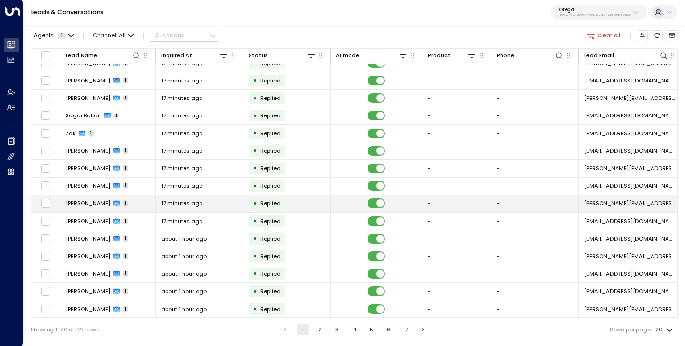
click at [204, 205] on div "17 minutes ago" at bounding box center [199, 204] width 76 height 8
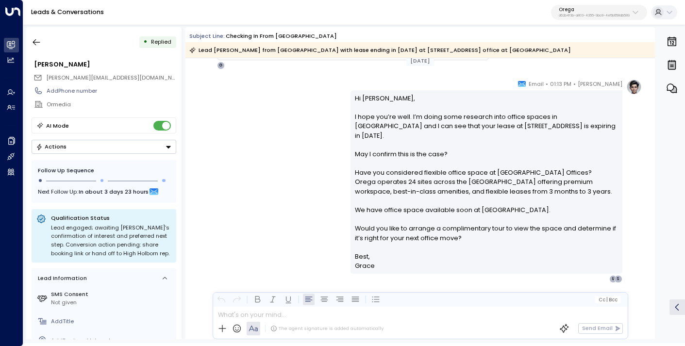
scroll to position [545, 0]
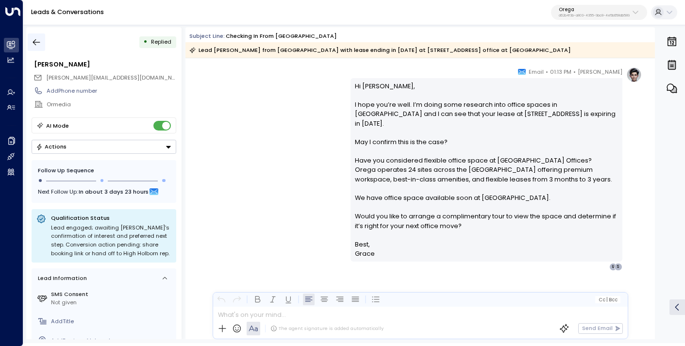
click at [39, 48] on button "button" at bounding box center [36, 42] width 17 height 17
